Goal: Task Accomplishment & Management: Manage account settings

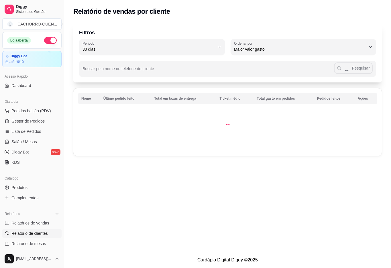
select select "30"
select select "HIGHEST_TOTAL_SPENT_WITH_ORDERS"
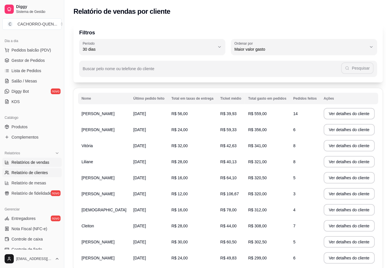
click at [45, 163] on span "Relatórios de vendas" at bounding box center [30, 163] width 38 height 6
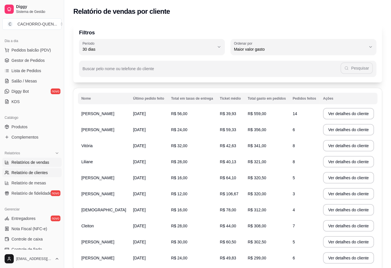
select select "ALL"
select select "0"
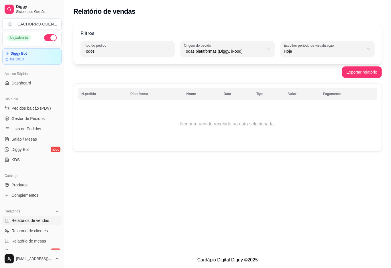
scroll to position [3, 0]
click at [41, 120] on span "Gestor de Pedidos" at bounding box center [27, 119] width 33 height 6
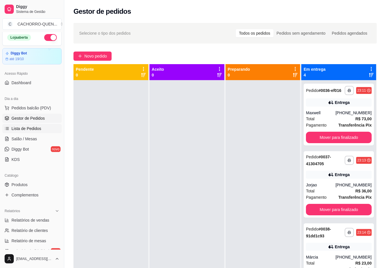
click at [41, 129] on span "Lista de Pedidos" at bounding box center [26, 129] width 30 height 6
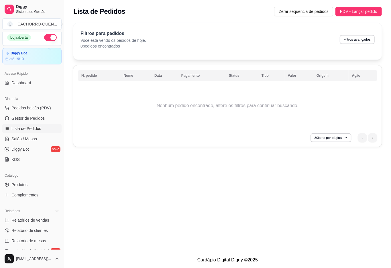
click at [330, 138] on button "30 itens por página" at bounding box center [331, 137] width 41 height 9
click at [326, 170] on span "30 pedidos" at bounding box center [331, 171] width 48 height 6
click at [168, 39] on div "Filtros para pedidos Você está vendo os pedidos de hoje. 0 pedidos encontrados …" at bounding box center [228, 39] width 295 height 19
select select "0"
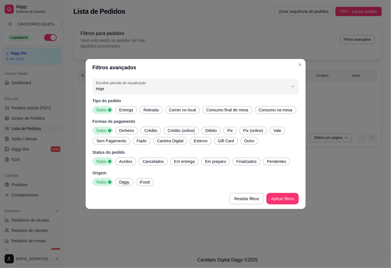
click at [279, 204] on div "Lista de Pedidos Zerar sequência de pedidos PDV - Lançar pedido Filtros para pe…" at bounding box center [227, 126] width 327 height 252
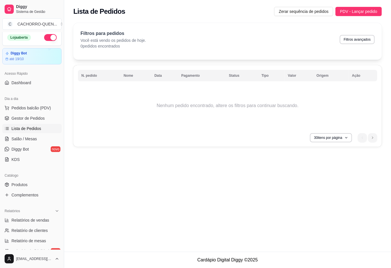
click at [87, 76] on th "N. pedido" at bounding box center [99, 75] width 42 height 11
click at [90, 76] on th "N. pedido" at bounding box center [99, 75] width 42 height 11
click at [128, 76] on th "Nome" at bounding box center [135, 75] width 31 height 11
click at [128, 42] on p "Você está vendo os pedidos de hoje." at bounding box center [114, 41] width 66 height 6
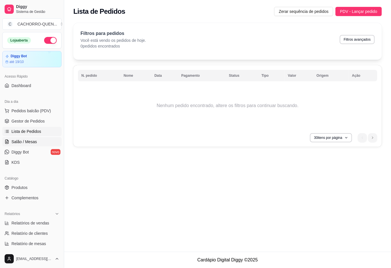
click at [32, 142] on span "Salão / Mesas" at bounding box center [24, 142] width 26 height 6
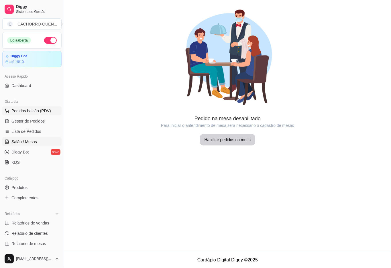
click at [38, 109] on span "Pedidos balcão (PDV)" at bounding box center [31, 111] width 40 height 6
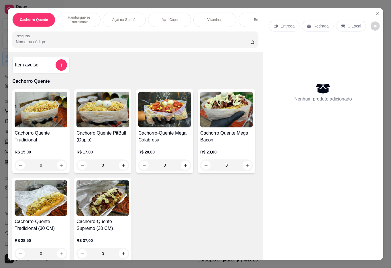
click at [377, 13] on icon "Close" at bounding box center [378, 14] width 2 height 2
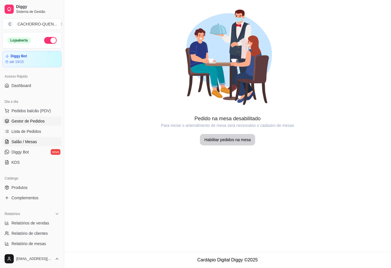
click at [37, 122] on span "Gestor de Pedidos" at bounding box center [27, 121] width 33 height 6
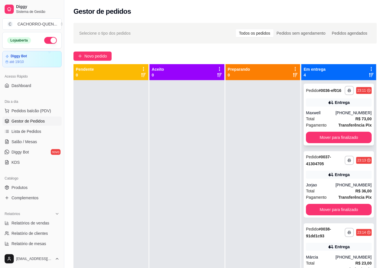
click at [318, 116] on div "Maxwell" at bounding box center [321, 113] width 30 height 6
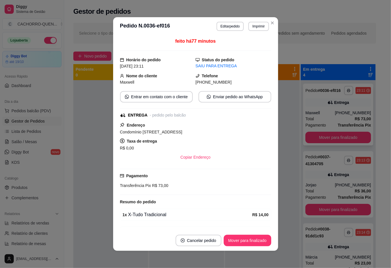
click at [97, 107] on div at bounding box center [110, 214] width 75 height 268
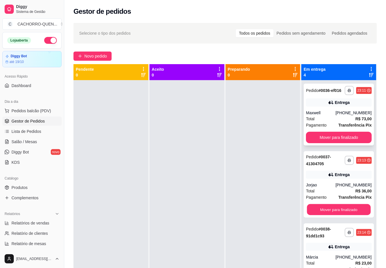
click at [330, 210] on button "Mover para finalizado" at bounding box center [339, 209] width 64 height 11
click at [313, 188] on div "Jorjao" at bounding box center [321, 185] width 30 height 6
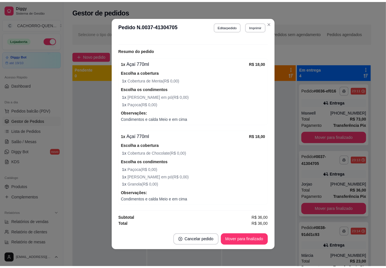
scroll to position [1, 0]
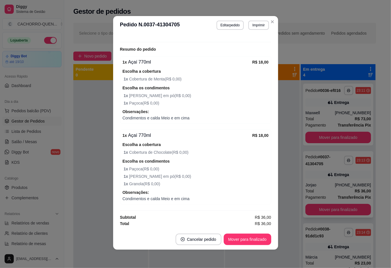
click at [91, 127] on div at bounding box center [110, 214] width 75 height 268
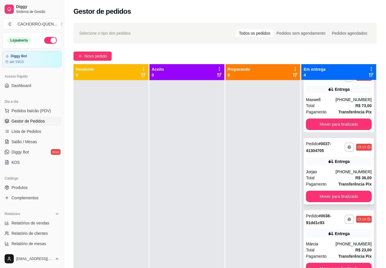
scroll to position [26, 0]
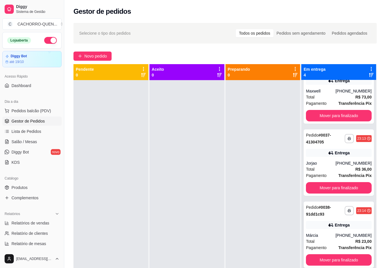
click at [316, 220] on div "**********" at bounding box center [338, 235] width 70 height 67
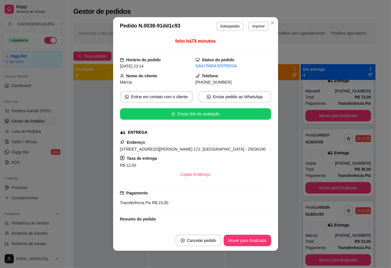
click at [100, 142] on div at bounding box center [110, 214] width 75 height 268
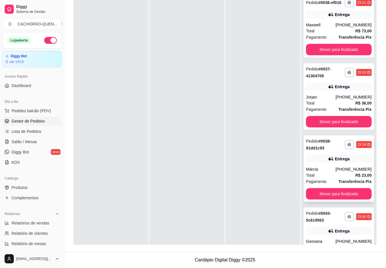
scroll to position [0, 0]
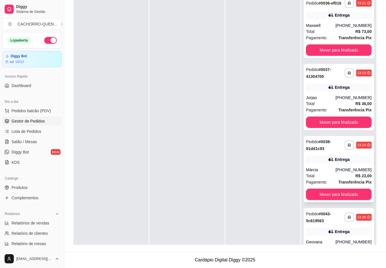
click at [345, 53] on button "Mover para finalizado" at bounding box center [339, 49] width 66 height 11
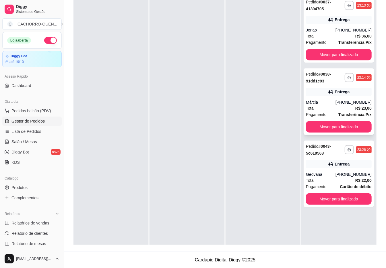
click at [346, 52] on button "Mover para finalizado" at bounding box center [339, 54] width 66 height 11
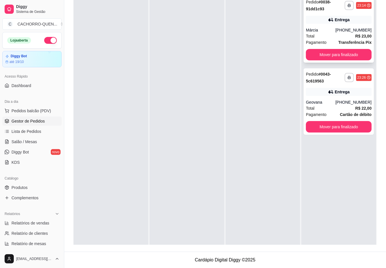
click at [345, 54] on button "Mover para finalizado" at bounding box center [339, 54] width 66 height 11
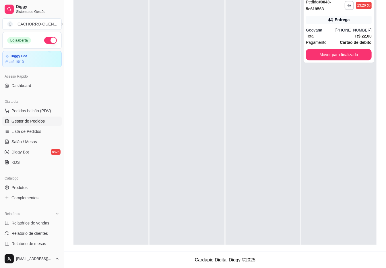
click at [352, 52] on button "Mover para finalizado" at bounding box center [339, 54] width 66 height 11
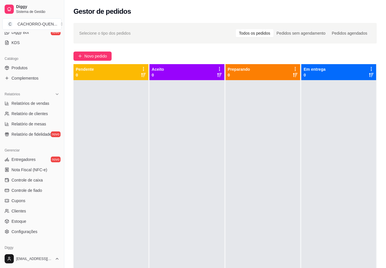
scroll to position [124, 0]
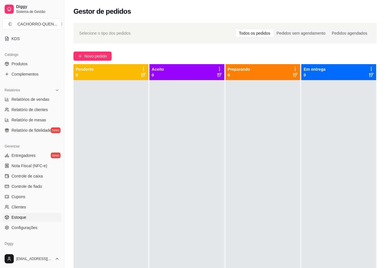
click at [39, 216] on link "Estoque" at bounding box center [31, 217] width 59 height 9
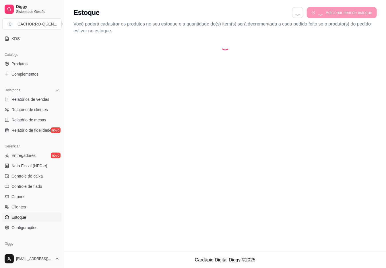
select select "QUANTITY_ORDER"
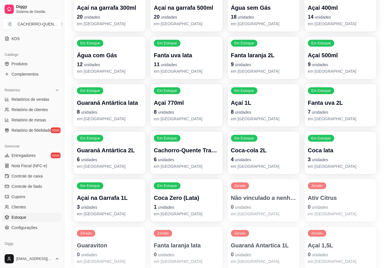
scroll to position [172, 0]
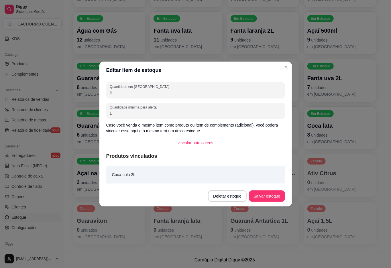
click at [197, 92] on input "4" at bounding box center [196, 93] width 172 height 6
type input "3"
click at [258, 195] on button "Salvar estoque" at bounding box center [267, 196] width 36 height 11
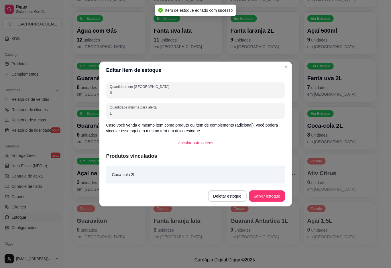
click at [383, 106] on div "Filtros Buscar item de estoque QUANTITY_ORDER Ordenar por Ordem alfabética Quan…" at bounding box center [224, 59] width 321 height 386
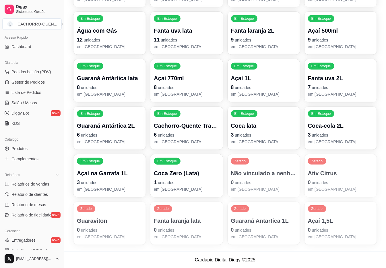
scroll to position [0, 0]
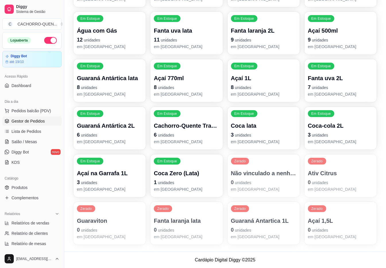
click at [37, 120] on span "Gestor de Pedidos" at bounding box center [27, 121] width 33 height 6
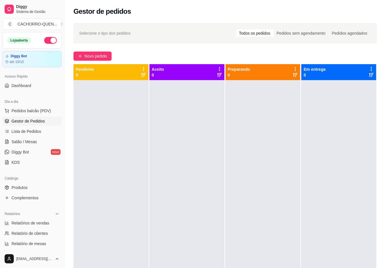
click at [272, 131] on div at bounding box center [262, 214] width 75 height 268
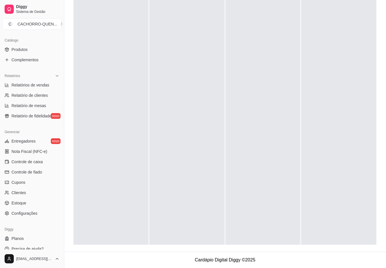
scroll to position [137, 0]
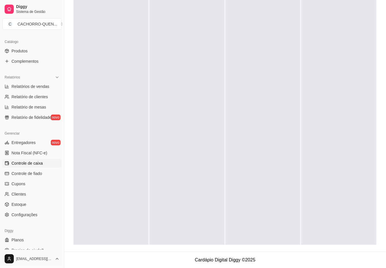
click at [39, 163] on span "Controle de caixa" at bounding box center [26, 164] width 31 height 6
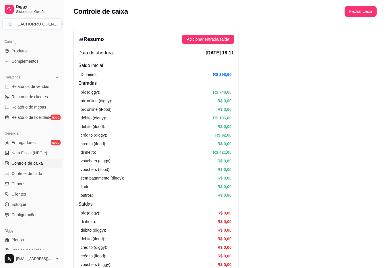
scroll to position [1, 0]
click at [357, 11] on button "Fechar caixa" at bounding box center [360, 10] width 32 height 11
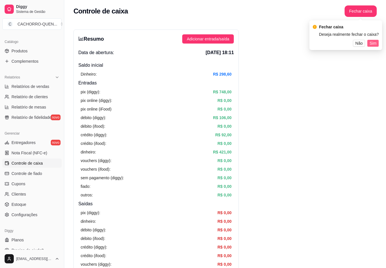
click at [376, 43] on span "Sim" at bounding box center [372, 43] width 7 height 6
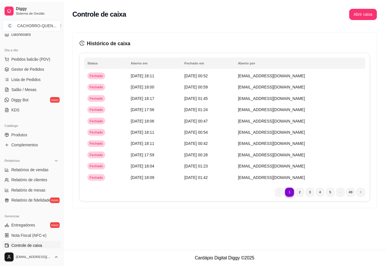
scroll to position [145, 0]
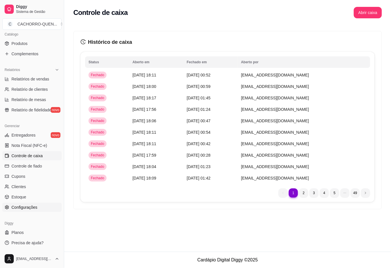
click at [37, 206] on span "Configurações" at bounding box center [24, 208] width 26 height 6
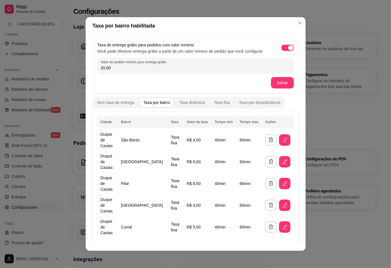
click at [282, 67] on div "20,00" at bounding box center [196, 65] width 190 height 11
click at [282, 51] on span "button" at bounding box center [288, 48] width 13 height 6
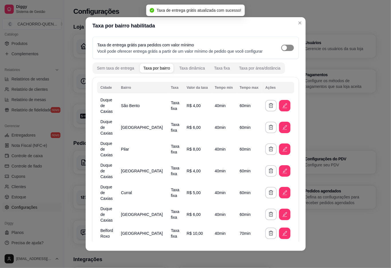
click at [297, 22] on div "Loja Informações da loja Principais informações da sua loja como endereço, nome…" at bounding box center [224, 203] width 321 height 368
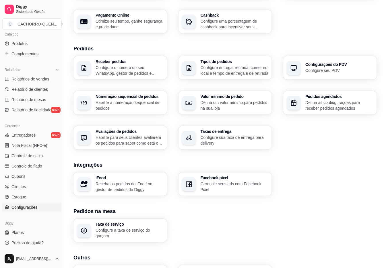
scroll to position [136, 0]
